Goal: Use online tool/utility: Utilize a website feature to perform a specific function

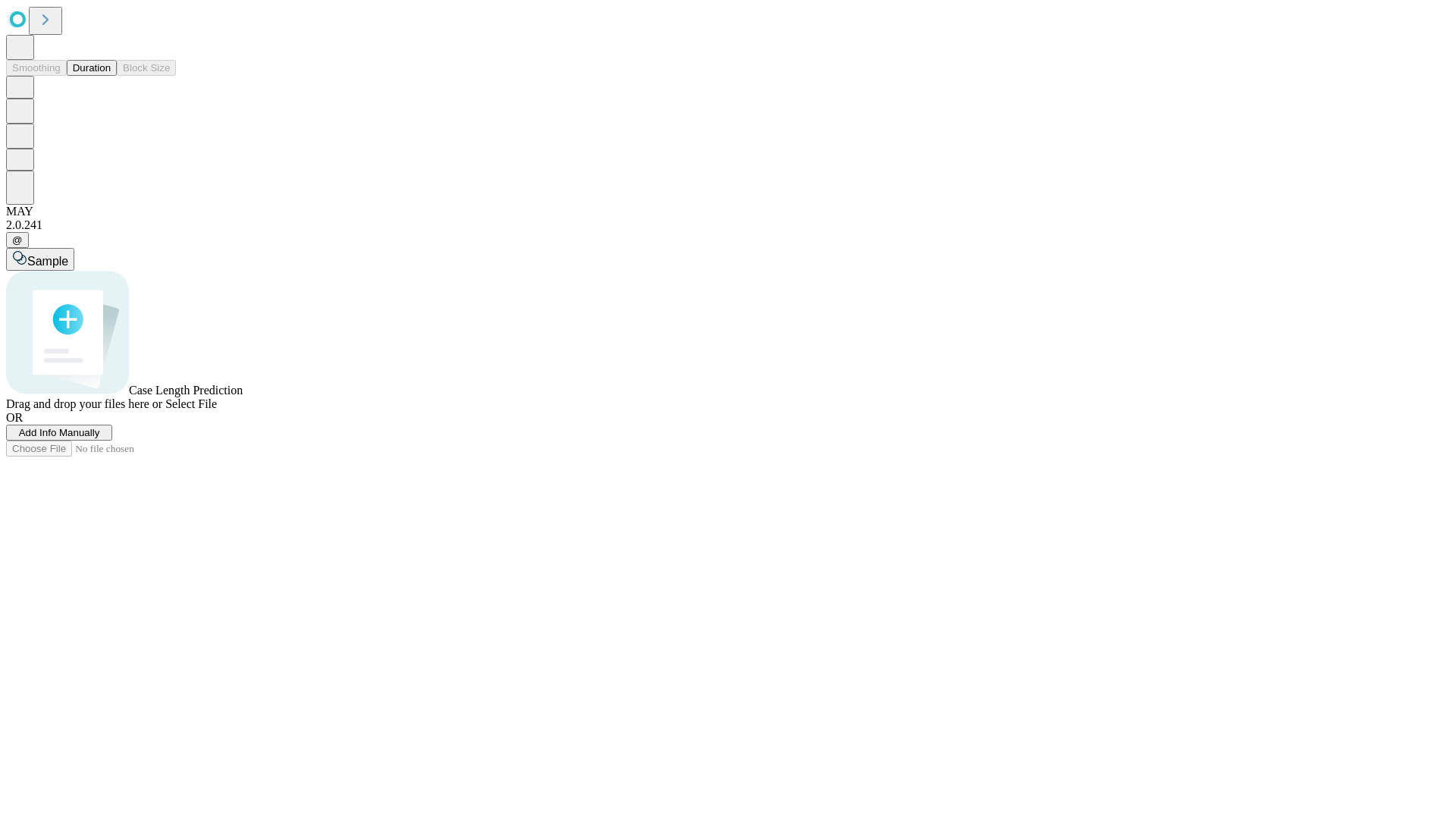
click at [111, 76] on button "Duration" at bounding box center [92, 68] width 50 height 16
click at [217, 410] on span "Select File" at bounding box center [191, 403] width 51 height 13
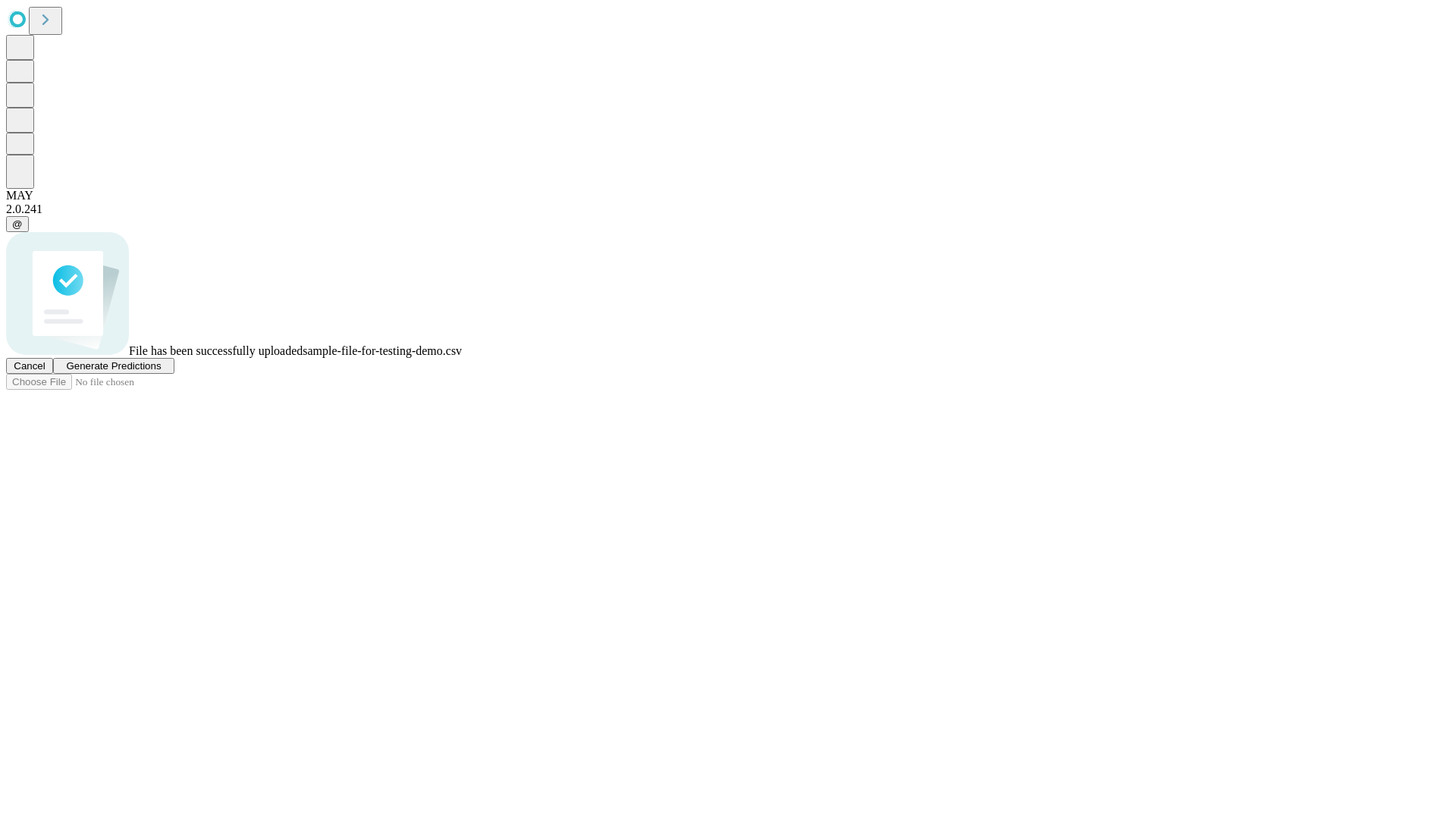
click at [160, 372] on span "Generate Predictions" at bounding box center [113, 366] width 94 height 11
